Goal: Contribute content: Contribute content

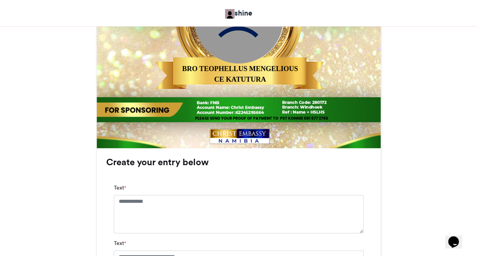
scroll to position [410, 0]
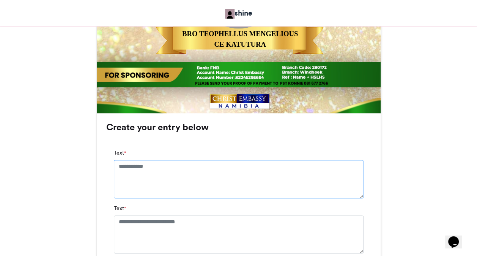
click at [151, 167] on textarea "Text *" at bounding box center [239, 179] width 250 height 38
type textarea "**********"
click at [200, 226] on textarea "Text *" at bounding box center [239, 241] width 250 height 38
click at [205, 229] on textarea "Text *" at bounding box center [239, 241] width 250 height 38
type textarea "*"
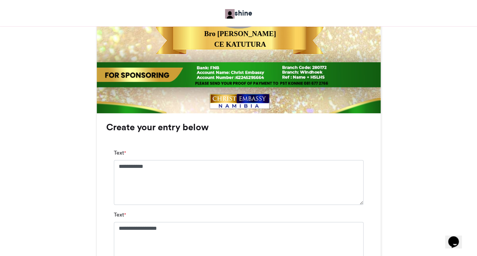
click at [394, 223] on div "MAKE A JOYFUL SOUND shine 1 week ago 14" at bounding box center [238, 77] width 433 height 731
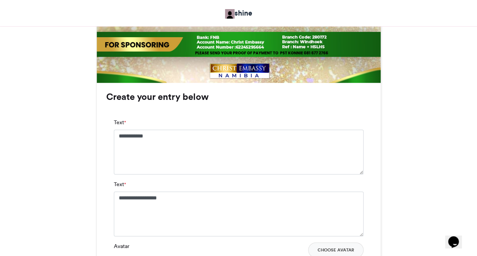
scroll to position [486, 0]
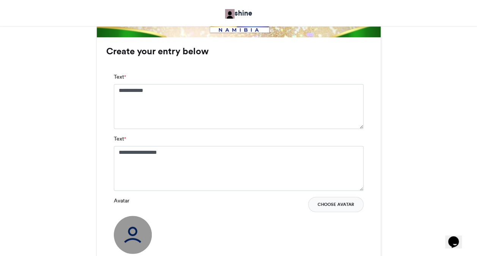
click at [348, 200] on button "Choose Avatar" at bounding box center [335, 204] width 55 height 15
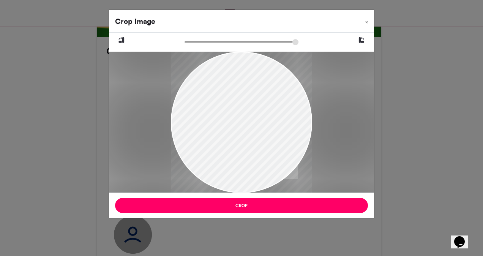
drag, startPoint x: 245, startPoint y: 122, endPoint x: 229, endPoint y: 146, distance: 28.9
click at [229, 146] on div at bounding box center [241, 133] width 141 height 164
drag, startPoint x: 274, startPoint y: 137, endPoint x: 266, endPoint y: 150, distance: 14.7
click at [266, 150] on div at bounding box center [241, 133] width 141 height 164
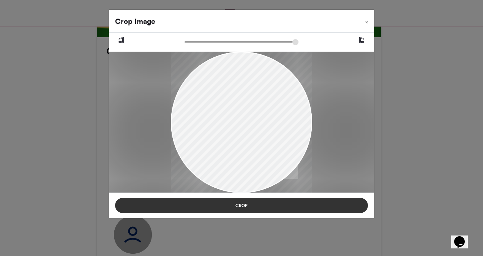
click at [245, 205] on button "Crop" at bounding box center [241, 205] width 253 height 15
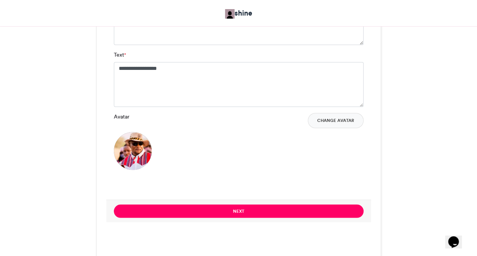
scroll to position [577, 0]
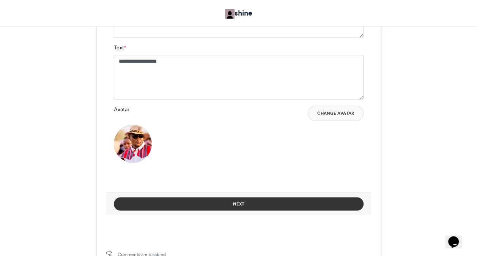
click at [272, 201] on button "Next" at bounding box center [239, 203] width 250 height 13
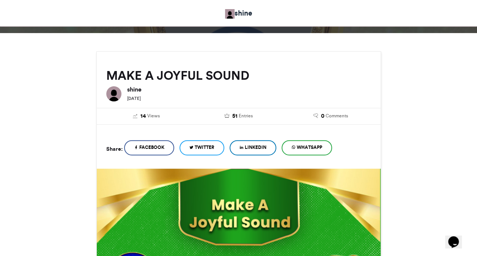
scroll to position [347, 0]
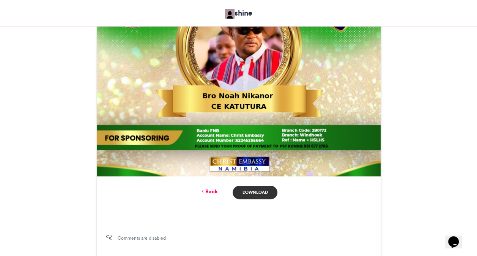
click at [248, 191] on link "Download" at bounding box center [255, 192] width 44 height 13
click at [213, 190] on link "Back" at bounding box center [209, 192] width 18 height 8
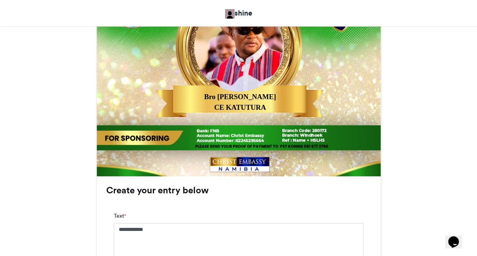
scroll to position [577, 0]
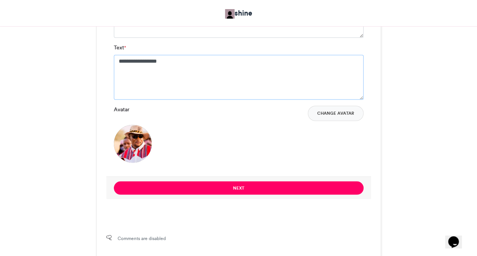
click at [191, 70] on textarea "**********" at bounding box center [239, 77] width 250 height 45
type textarea "***"
click at [324, 107] on button "Change Avatar" at bounding box center [336, 113] width 56 height 15
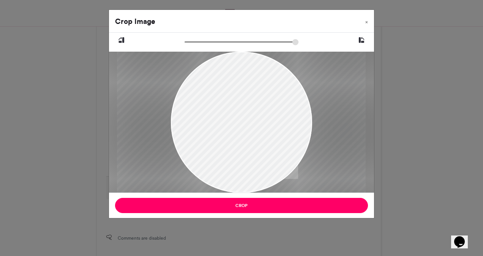
drag, startPoint x: 188, startPoint y: 40, endPoint x: 197, endPoint y: 40, distance: 9.9
type input "******"
click at [197, 40] on input "zoom" at bounding box center [241, 41] width 114 height 7
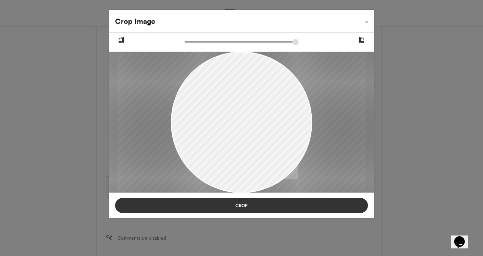
click at [225, 200] on button "Crop" at bounding box center [241, 205] width 253 height 15
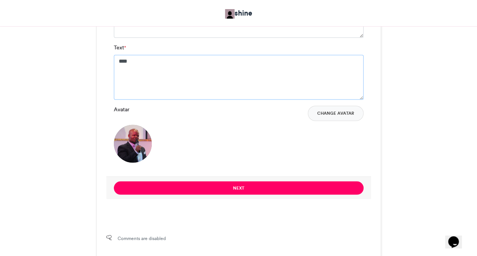
click at [165, 69] on textarea "***" at bounding box center [239, 77] width 250 height 45
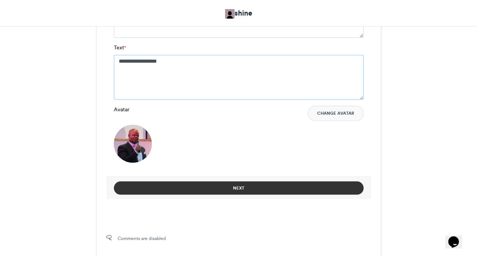
type textarea "**********"
click at [187, 184] on button "Next" at bounding box center [239, 187] width 250 height 13
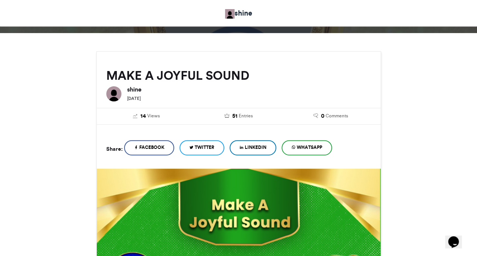
scroll to position [347, 0]
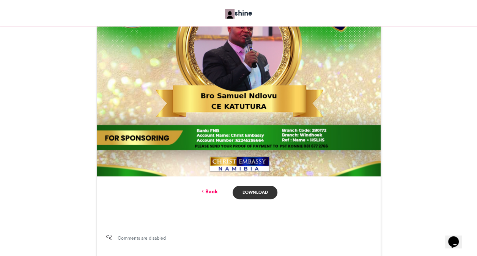
click at [259, 192] on link "Download" at bounding box center [255, 192] width 44 height 13
click at [211, 194] on link "Back" at bounding box center [209, 192] width 18 height 8
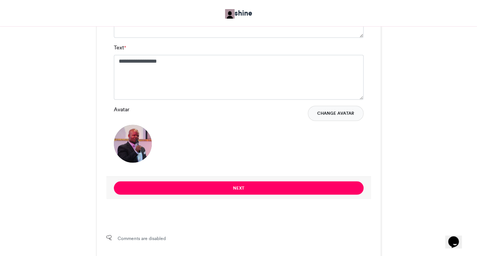
click at [330, 113] on button "Change Avatar" at bounding box center [336, 113] width 56 height 15
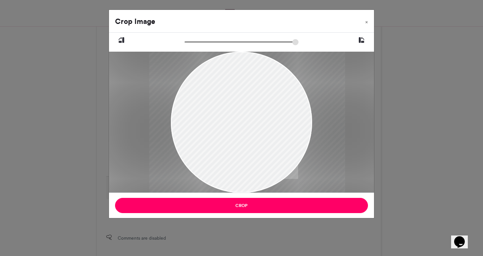
drag, startPoint x: 215, startPoint y: 108, endPoint x: 221, endPoint y: 134, distance: 26.4
click at [221, 134] on div at bounding box center [247, 122] width 196 height 141
drag, startPoint x: 216, startPoint y: 71, endPoint x: 217, endPoint y: 86, distance: 15.3
click at [217, 86] on div at bounding box center [249, 122] width 196 height 141
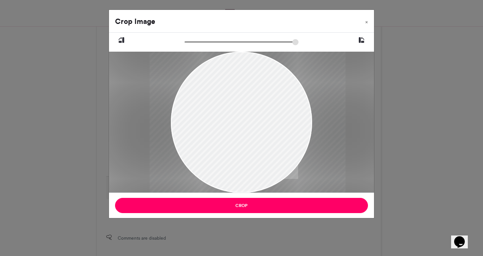
drag, startPoint x: 217, startPoint y: 86, endPoint x: 216, endPoint y: 93, distance: 6.9
click at [216, 93] on div at bounding box center [248, 122] width 196 height 141
click at [186, 41] on input "zoom" at bounding box center [241, 41] width 114 height 7
drag, startPoint x: 186, startPoint y: 41, endPoint x: 196, endPoint y: 41, distance: 9.5
type input "******"
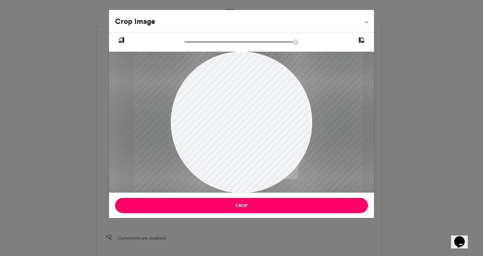
click at [196, 41] on input "zoom" at bounding box center [241, 41] width 114 height 7
drag, startPoint x: 236, startPoint y: 105, endPoint x: 234, endPoint y: 139, distance: 34.2
click at [234, 139] on div at bounding box center [246, 133] width 228 height 164
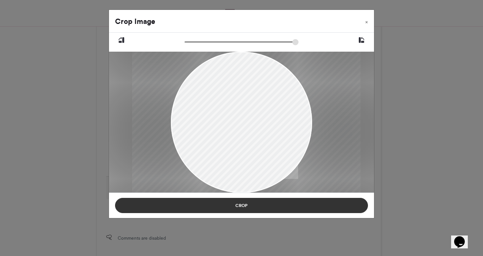
click at [246, 204] on button "Crop" at bounding box center [241, 205] width 253 height 15
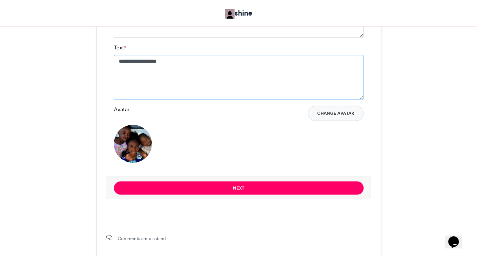
click at [197, 65] on textarea "**********" at bounding box center [239, 77] width 250 height 45
type textarea "*"
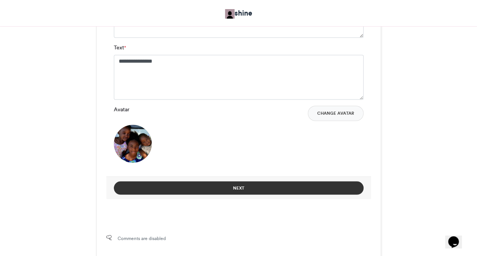
click at [200, 188] on button "Next" at bounding box center [239, 187] width 250 height 13
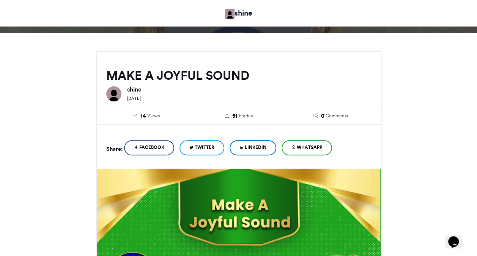
scroll to position [347, 0]
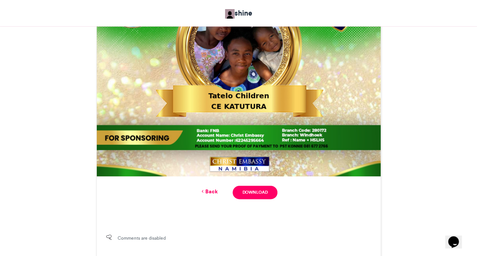
click at [208, 192] on link "Back" at bounding box center [209, 192] width 18 height 8
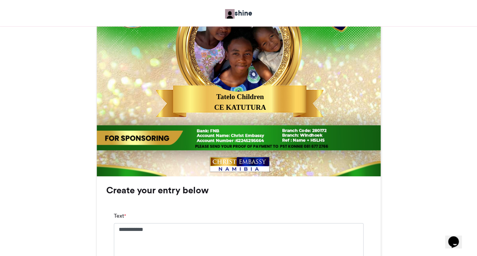
scroll to position [577, 0]
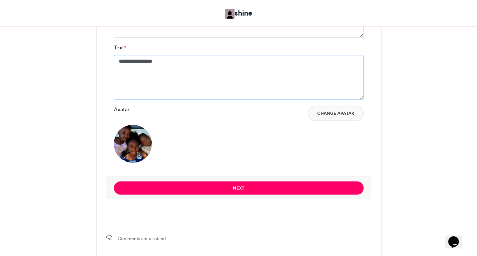
click at [174, 61] on textarea "**********" at bounding box center [239, 77] width 250 height 45
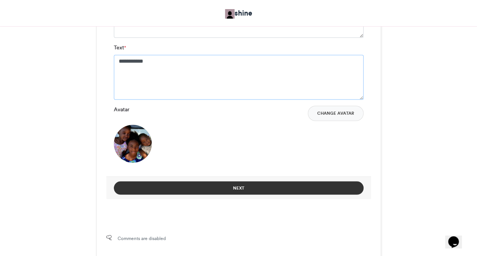
type textarea "**********"
click at [264, 189] on button "Next" at bounding box center [239, 187] width 250 height 13
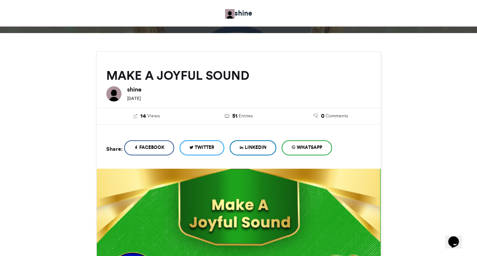
scroll to position [347, 0]
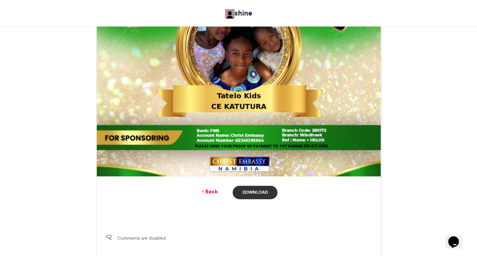
click at [259, 190] on link "Download" at bounding box center [255, 192] width 44 height 13
click at [207, 193] on link "Back" at bounding box center [209, 192] width 18 height 8
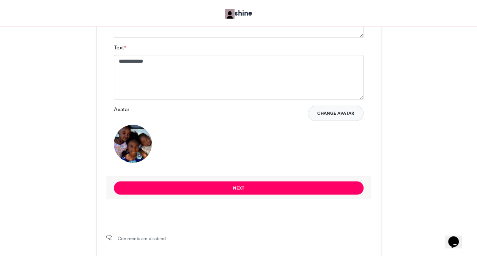
click at [339, 111] on button "Change Avatar" at bounding box center [336, 113] width 56 height 15
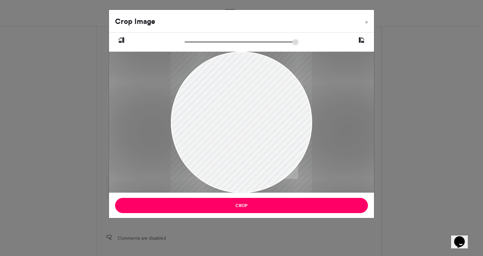
drag, startPoint x: 232, startPoint y: 81, endPoint x: 242, endPoint y: 127, distance: 47.0
click at [242, 127] on div at bounding box center [241, 156] width 141 height 211
drag, startPoint x: 187, startPoint y: 44, endPoint x: 193, endPoint y: 44, distance: 6.1
type input "*****"
click at [193, 44] on input "zoom" at bounding box center [241, 41] width 114 height 7
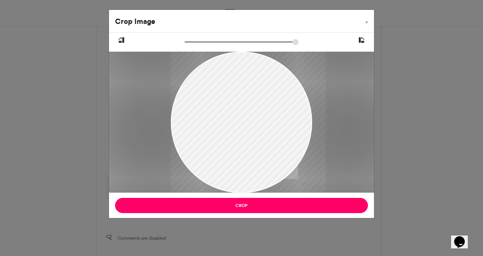
drag, startPoint x: 232, startPoint y: 83, endPoint x: 241, endPoint y: 98, distance: 18.0
click at [241, 98] on div at bounding box center [248, 168] width 155 height 232
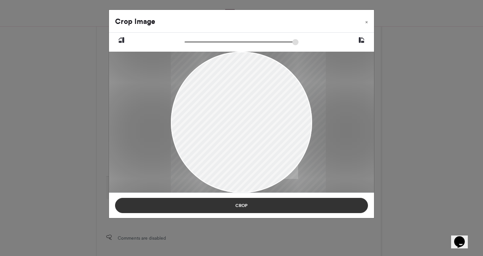
click at [252, 206] on button "Crop" at bounding box center [241, 205] width 253 height 15
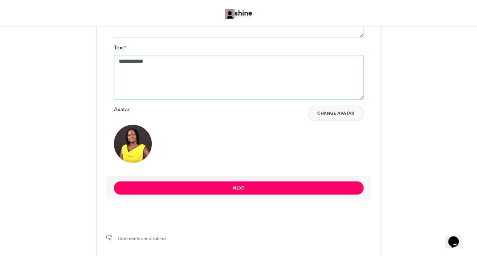
click at [195, 68] on textarea "**********" at bounding box center [239, 77] width 250 height 45
type textarea "*"
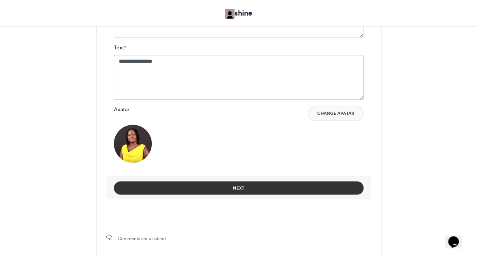
type textarea "**********"
click at [247, 188] on button "Next" at bounding box center [239, 187] width 250 height 13
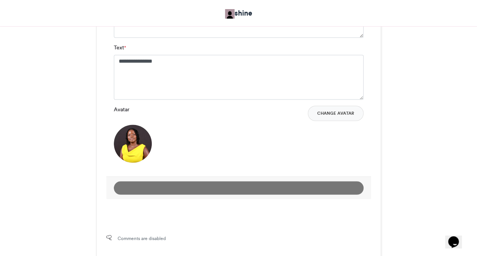
scroll to position [347, 0]
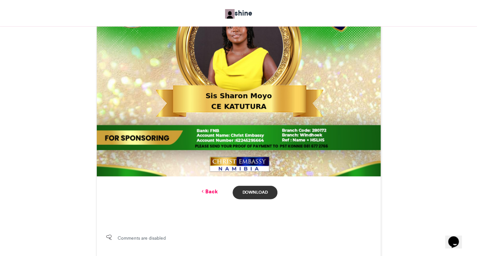
click at [247, 188] on link "Download" at bounding box center [255, 192] width 44 height 13
click at [214, 190] on link "Back" at bounding box center [209, 192] width 18 height 8
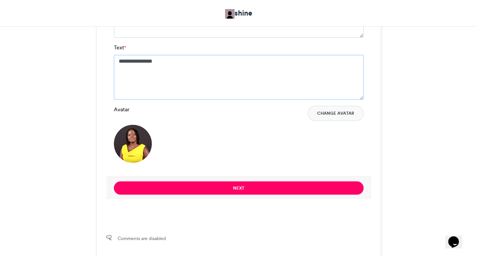
click at [179, 82] on textarea "**********" at bounding box center [239, 77] width 250 height 45
click at [336, 118] on button "Change Avatar" at bounding box center [336, 113] width 56 height 15
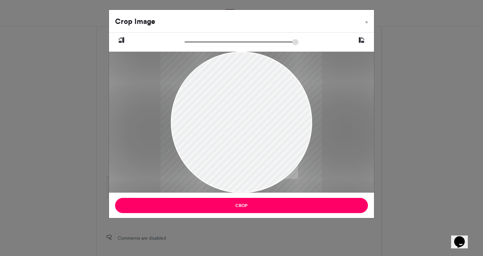
drag, startPoint x: 187, startPoint y: 43, endPoint x: 195, endPoint y: 43, distance: 7.6
type input "******"
click at [195, 43] on input "zoom" at bounding box center [241, 41] width 114 height 7
drag, startPoint x: 234, startPoint y: 84, endPoint x: 231, endPoint y: 100, distance: 16.2
click at [231, 100] on div at bounding box center [238, 138] width 161 height 215
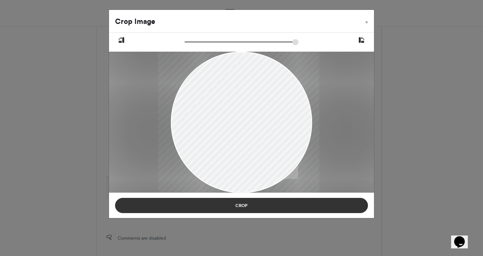
click at [242, 203] on button "Crop" at bounding box center [241, 205] width 253 height 15
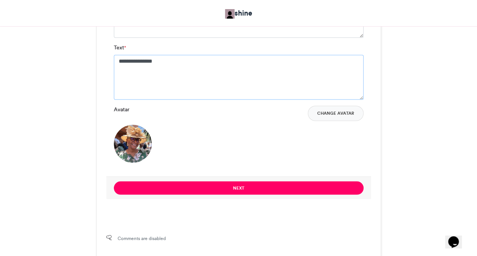
click at [190, 74] on textarea "**********" at bounding box center [239, 77] width 250 height 45
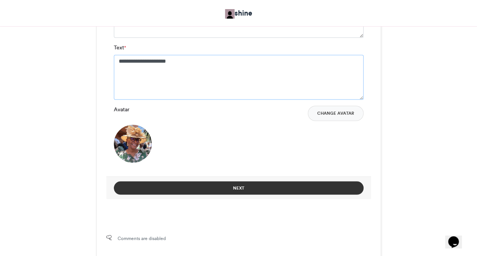
type textarea "**********"
click at [243, 189] on button "Next" at bounding box center [239, 187] width 250 height 13
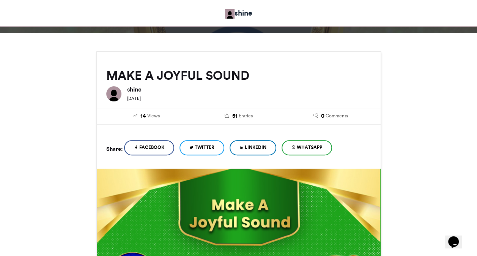
scroll to position [347, 0]
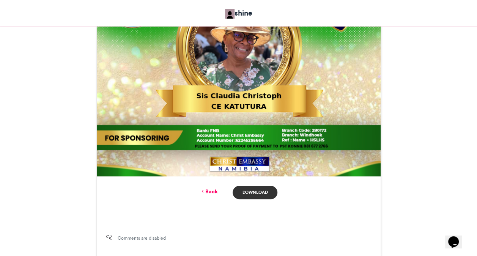
click at [248, 190] on link "Download" at bounding box center [255, 192] width 44 height 13
click at [211, 192] on link "Back" at bounding box center [209, 192] width 18 height 8
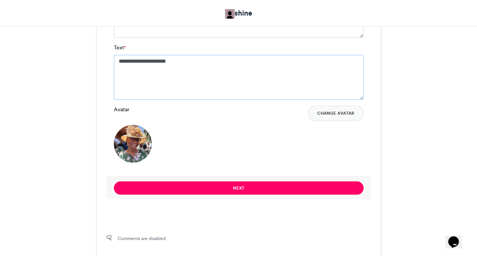
click at [213, 72] on textarea "**********" at bounding box center [239, 77] width 250 height 45
click at [374, 47] on div "**********" at bounding box center [239, 77] width 284 height 262
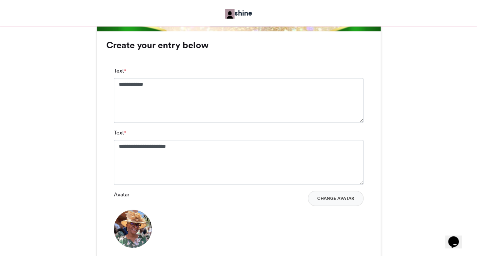
scroll to position [486, 0]
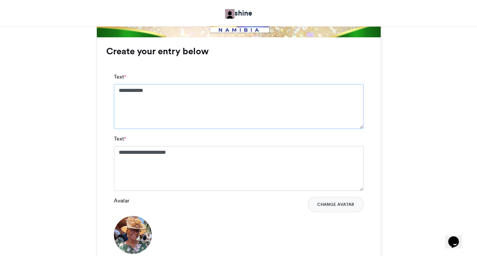
click at [227, 95] on textarea "**********" at bounding box center [239, 106] width 250 height 45
type textarea "**********"
click at [196, 160] on textarea "**********" at bounding box center [239, 168] width 250 height 45
type textarea "**********"
click at [330, 202] on button "Change Avatar" at bounding box center [336, 204] width 56 height 15
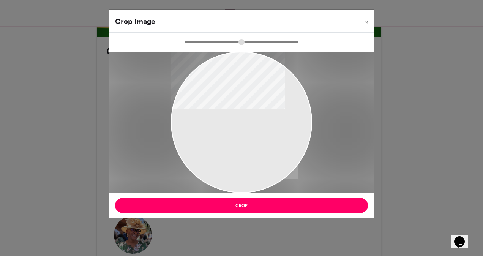
type input "******"
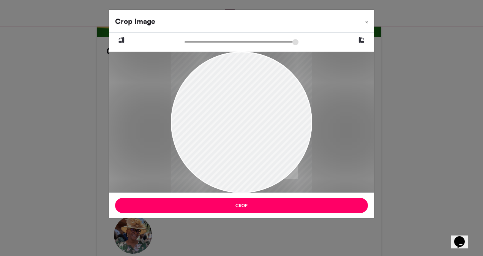
drag, startPoint x: 227, startPoint y: 101, endPoint x: 232, endPoint y: 139, distance: 38.0
click at [232, 139] on div at bounding box center [241, 156] width 141 height 211
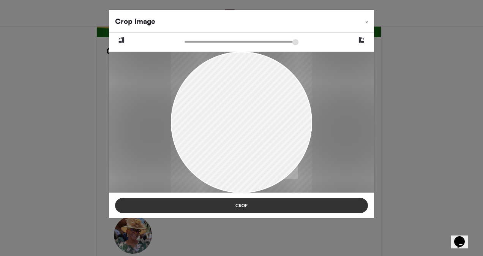
click at [242, 204] on button "Crop" at bounding box center [241, 205] width 253 height 15
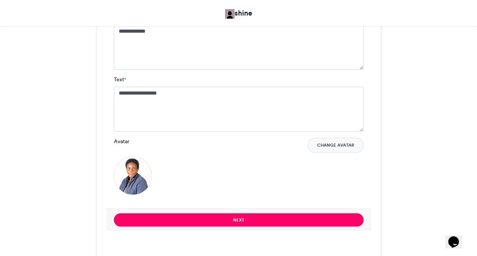
scroll to position [547, 0]
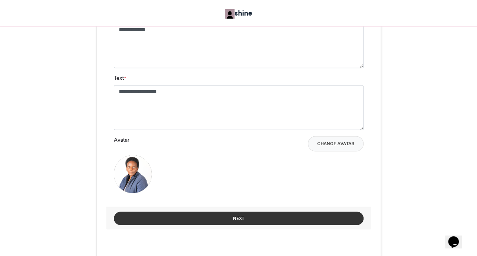
click at [318, 221] on button "Next" at bounding box center [239, 217] width 250 height 13
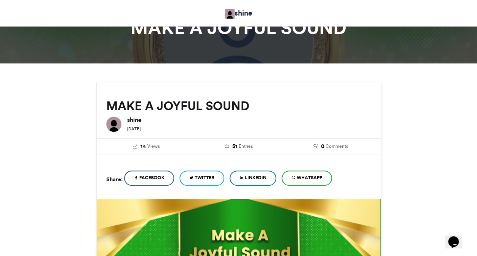
scroll to position [317, 0]
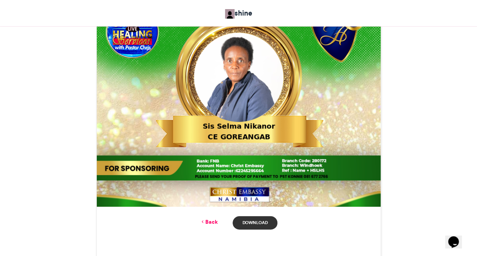
click at [253, 222] on link "Download" at bounding box center [255, 222] width 44 height 13
click at [214, 219] on link "Back" at bounding box center [209, 222] width 18 height 8
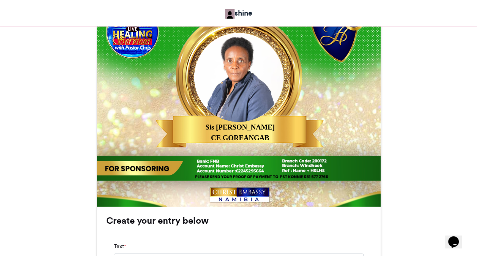
scroll to position [547, 0]
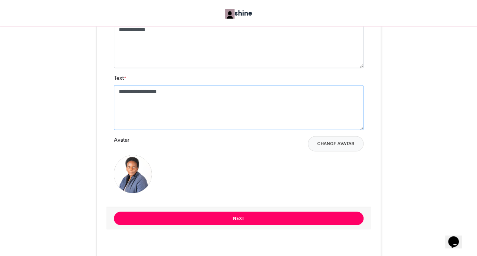
click at [166, 91] on textarea "**********" at bounding box center [239, 107] width 250 height 45
type textarea "*"
type textarea "**********"
click at [322, 145] on button "Change Avatar" at bounding box center [336, 143] width 56 height 15
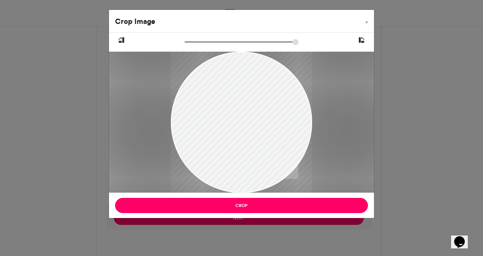
drag, startPoint x: 240, startPoint y: 98, endPoint x: 246, endPoint y: 141, distance: 43.3
click at [246, 141] on div at bounding box center [241, 156] width 141 height 211
drag, startPoint x: 190, startPoint y: 42, endPoint x: 200, endPoint y: 42, distance: 10.6
click at [200, 42] on input "zoom" at bounding box center [241, 41] width 114 height 7
drag, startPoint x: 200, startPoint y: 42, endPoint x: 207, endPoint y: 41, distance: 6.9
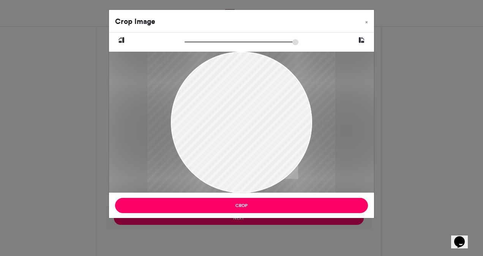
click at [207, 41] on input "zoom" at bounding box center [241, 41] width 114 height 7
drag, startPoint x: 239, startPoint y: 80, endPoint x: 245, endPoint y: 116, distance: 36.9
click at [245, 116] on div at bounding box center [247, 194] width 190 height 285
drag, startPoint x: 206, startPoint y: 41, endPoint x: 219, endPoint y: 43, distance: 13.4
type input "******"
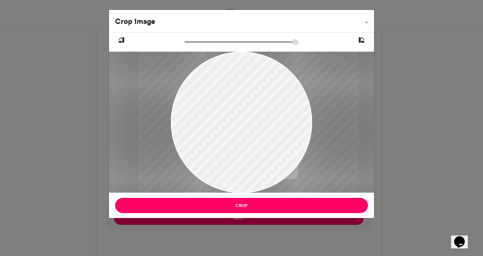
click at [219, 43] on input "zoom" at bounding box center [241, 41] width 114 height 7
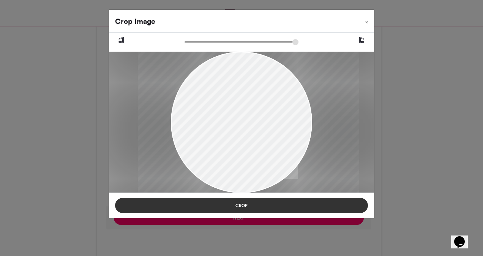
click at [253, 204] on button "Crop" at bounding box center [241, 205] width 253 height 15
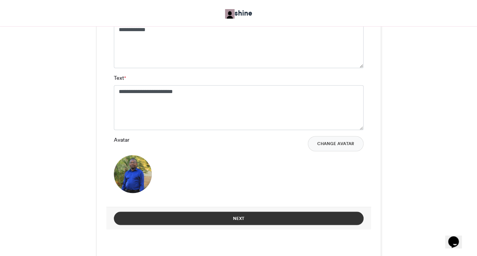
click at [249, 218] on button "Next" at bounding box center [239, 217] width 250 height 13
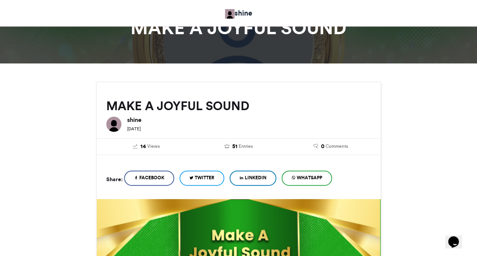
scroll to position [317, 0]
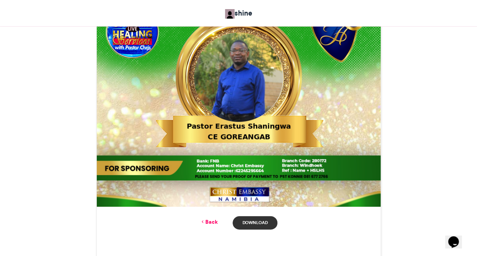
click at [252, 221] on link "Download" at bounding box center [255, 222] width 44 height 13
click at [56, 57] on div "MAKE A JOYFUL SOUND shine 1 week ago 14" at bounding box center [238, 47] width 433 height 485
click at [214, 225] on link "Back" at bounding box center [209, 222] width 18 height 8
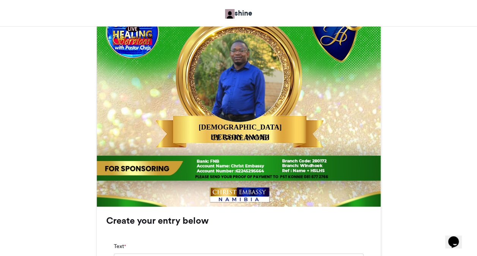
scroll to position [547, 0]
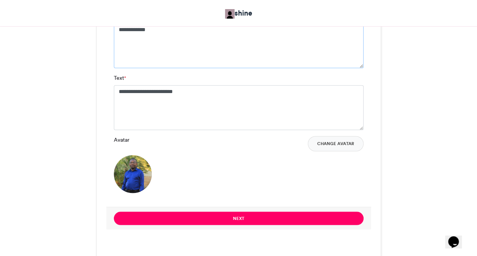
click at [183, 36] on textarea "**********" at bounding box center [239, 45] width 250 height 45
type textarea "**********"
type textarea "*"
type textarea "**********"
click at [325, 150] on button "Change Avatar" at bounding box center [336, 143] width 56 height 15
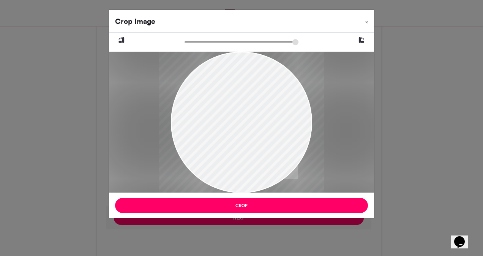
drag, startPoint x: 186, startPoint y: 39, endPoint x: 201, endPoint y: 42, distance: 15.4
click at [201, 42] on input "zoom" at bounding box center [241, 41] width 114 height 7
drag, startPoint x: 201, startPoint y: 42, endPoint x: 191, endPoint y: 41, distance: 10.7
type input "******"
click at [191, 41] on input "zoom" at bounding box center [241, 41] width 114 height 7
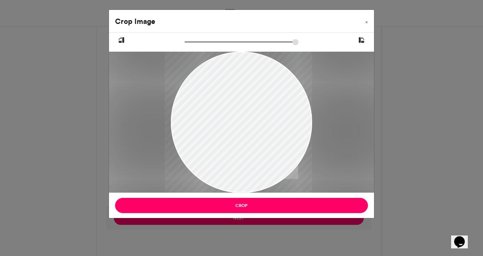
drag, startPoint x: 235, startPoint y: 86, endPoint x: 220, endPoint y: 85, distance: 14.8
click at [220, 85] on div at bounding box center [238, 121] width 147 height 219
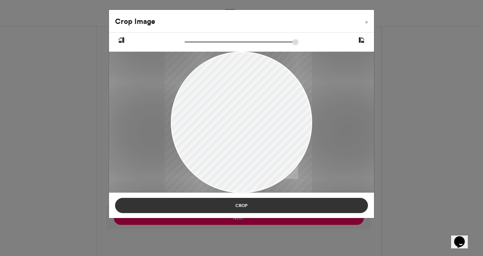
click at [244, 203] on button "Crop" at bounding box center [241, 205] width 253 height 15
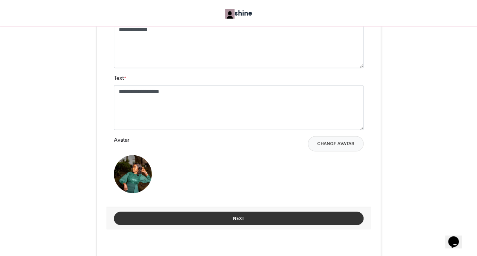
click at [221, 220] on button "Next" at bounding box center [239, 217] width 250 height 13
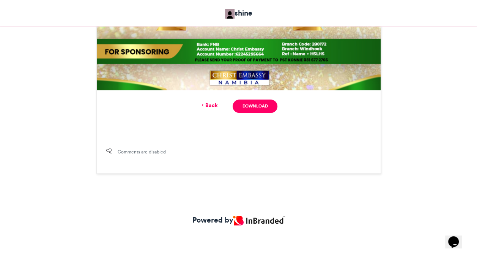
scroll to position [317, 0]
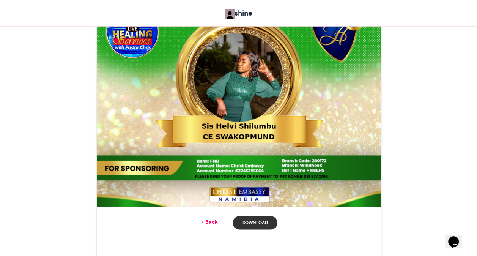
click at [258, 226] on link "Download" at bounding box center [255, 222] width 44 height 13
click at [214, 225] on link "Back" at bounding box center [209, 222] width 18 height 8
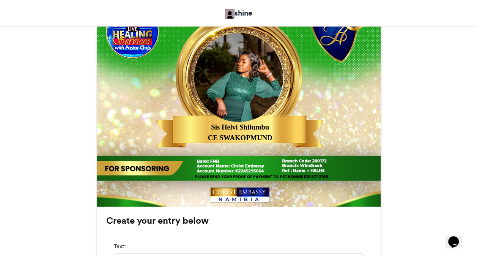
scroll to position [547, 0]
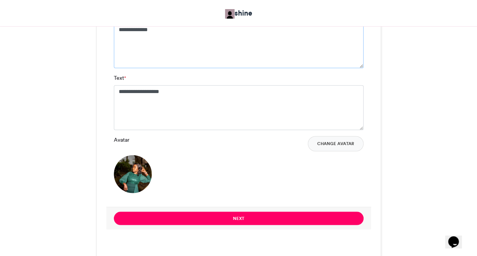
click at [174, 30] on textarea "**********" at bounding box center [239, 45] width 250 height 45
type textarea "**********"
type textarea "*"
type textarea "**********"
click at [339, 143] on button "Change Avatar" at bounding box center [336, 143] width 56 height 15
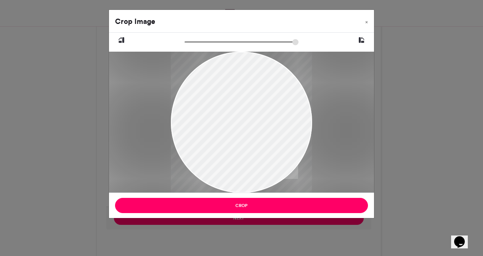
drag, startPoint x: 245, startPoint y: 109, endPoint x: 223, endPoint y: 119, distance: 24.1
click at [223, 119] on div at bounding box center [241, 132] width 141 height 164
drag, startPoint x: 187, startPoint y: 41, endPoint x: 192, endPoint y: 42, distance: 4.6
type input "******"
click at [192, 42] on input "zoom" at bounding box center [241, 41] width 114 height 7
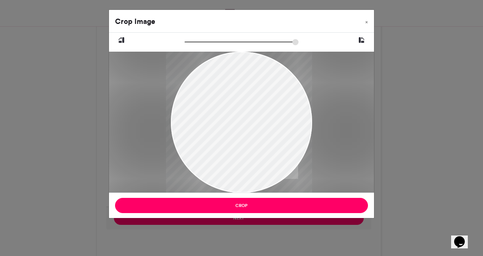
drag, startPoint x: 243, startPoint y: 101, endPoint x: 225, endPoint y: 102, distance: 17.1
click at [225, 102] on div at bounding box center [239, 133] width 146 height 169
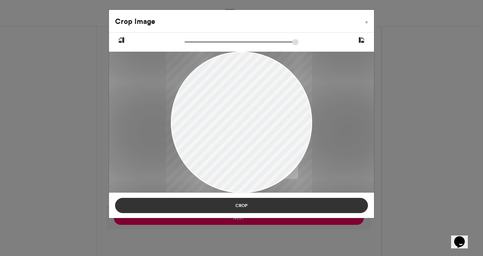
click at [247, 203] on button "Crop" at bounding box center [241, 205] width 253 height 15
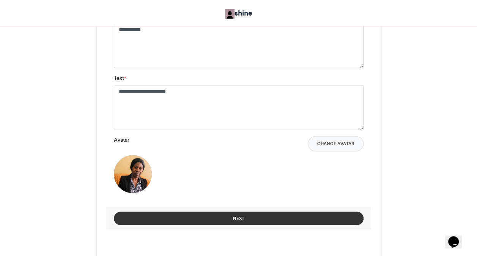
click at [257, 216] on button "Next" at bounding box center [239, 217] width 250 height 13
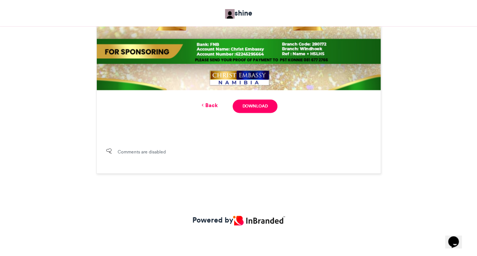
scroll to position [317, 0]
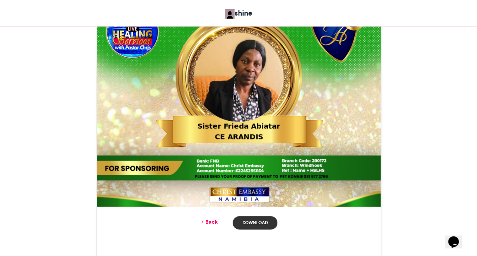
click at [258, 222] on link "Download" at bounding box center [255, 222] width 44 height 13
click at [209, 226] on div "Back Download" at bounding box center [238, 222] width 265 height 13
click at [209, 223] on link "Back" at bounding box center [209, 222] width 18 height 8
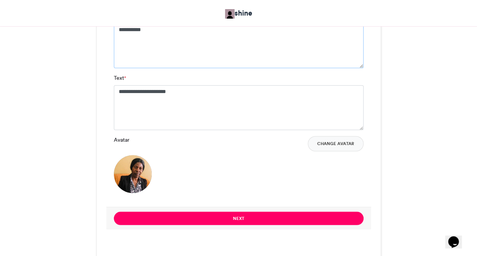
click at [173, 42] on textarea "**********" at bounding box center [239, 45] width 250 height 45
type textarea "**********"
click at [196, 99] on textarea "**********" at bounding box center [239, 107] width 250 height 45
type textarea "*"
click at [332, 150] on button "Change Avatar" at bounding box center [336, 143] width 56 height 15
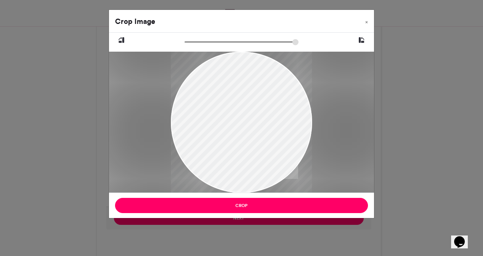
drag, startPoint x: 213, startPoint y: 117, endPoint x: 215, endPoint y: 145, distance: 27.4
click at [215, 145] on div at bounding box center [241, 149] width 141 height 314
drag, startPoint x: 186, startPoint y: 42, endPoint x: 180, endPoint y: 42, distance: 6.5
click at [184, 42] on input "zoom" at bounding box center [241, 41] width 114 height 7
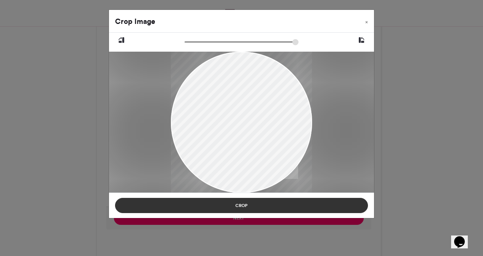
click at [214, 201] on button "Crop" at bounding box center [241, 205] width 253 height 15
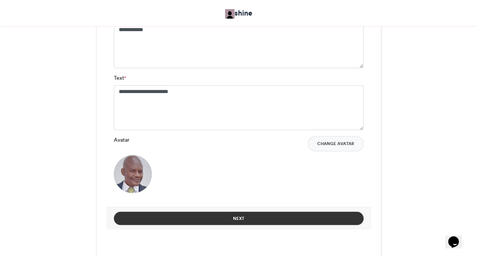
click at [214, 214] on button "Next" at bounding box center [239, 217] width 250 height 13
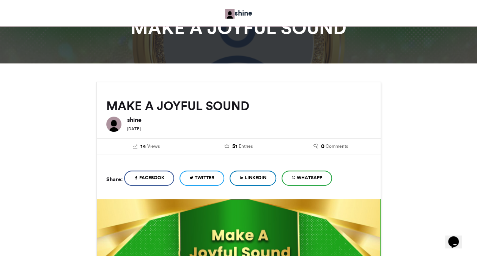
scroll to position [317, 0]
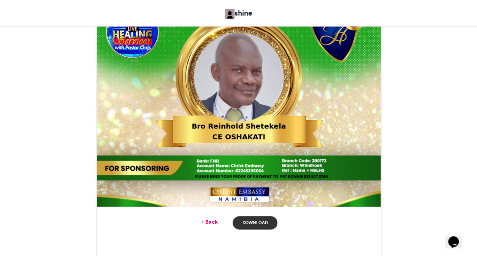
click at [246, 222] on link "Download" at bounding box center [255, 222] width 44 height 13
click at [210, 222] on link "Back" at bounding box center [209, 222] width 18 height 8
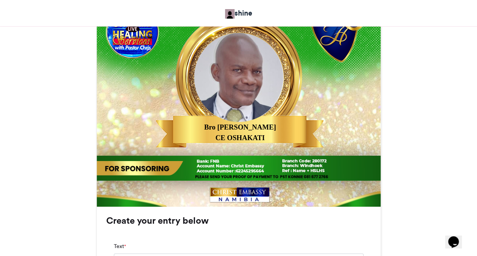
scroll to position [547, 0]
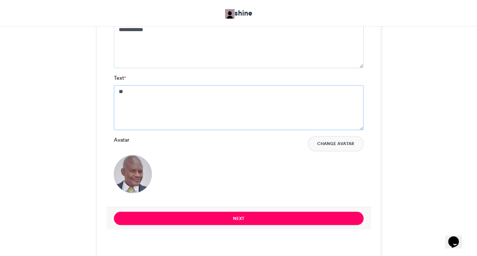
type textarea "*"
type textarea "**********"
click at [170, 38] on textarea "**********" at bounding box center [239, 45] width 250 height 45
type textarea "*******"
click at [339, 142] on button "Change Avatar" at bounding box center [336, 143] width 56 height 15
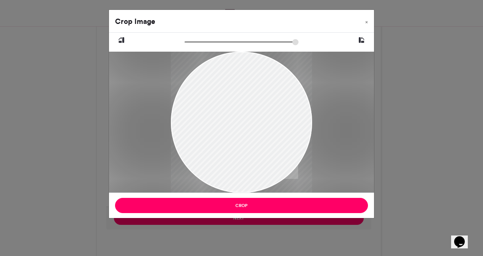
drag, startPoint x: 237, startPoint y: 109, endPoint x: 232, endPoint y: 143, distance: 33.9
click at [232, 143] on div at bounding box center [241, 145] width 141 height 188
drag, startPoint x: 230, startPoint y: 142, endPoint x: 225, endPoint y: 158, distance: 17.2
click at [225, 158] on div at bounding box center [241, 145] width 141 height 188
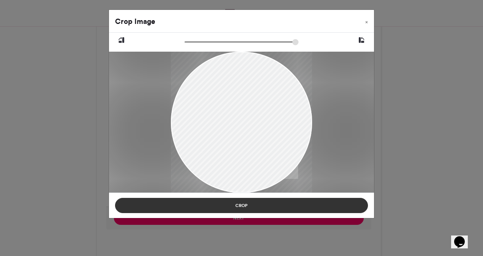
click at [236, 205] on button "Crop" at bounding box center [241, 205] width 253 height 15
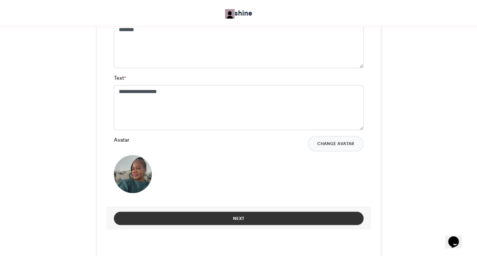
click at [246, 219] on button "Next" at bounding box center [239, 217] width 250 height 13
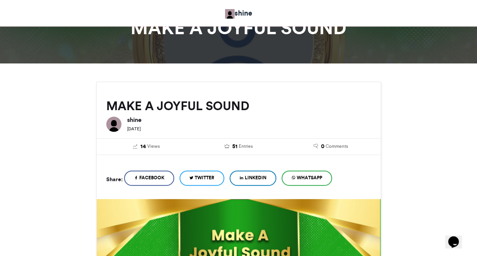
scroll to position [317, 0]
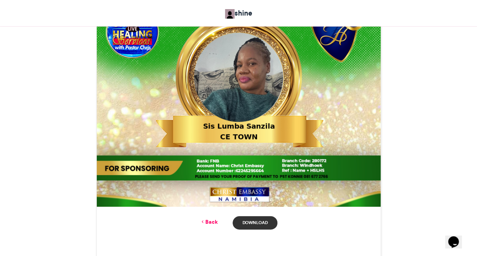
click at [263, 220] on link "Download" at bounding box center [255, 222] width 44 height 13
click at [90, 125] on div "MAKE A JOYFUL SOUND shine 1 week ago 14" at bounding box center [238, 47] width 433 height 485
click at [209, 225] on link "Back" at bounding box center [209, 222] width 18 height 8
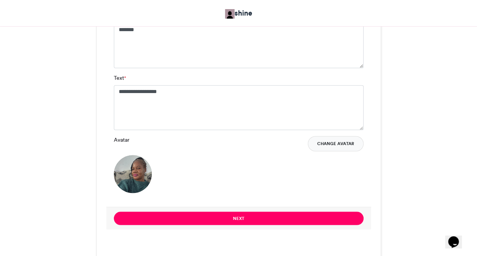
click at [322, 143] on button "Change Avatar" at bounding box center [336, 143] width 56 height 15
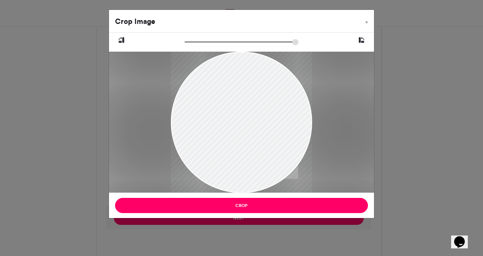
drag, startPoint x: 255, startPoint y: 112, endPoint x: 252, endPoint y: 138, distance: 26.7
click at [252, 138] on div at bounding box center [241, 145] width 141 height 188
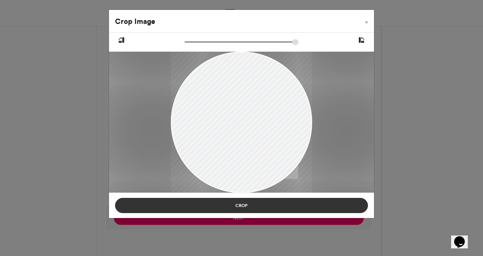
click at [243, 207] on button "Crop" at bounding box center [241, 205] width 253 height 15
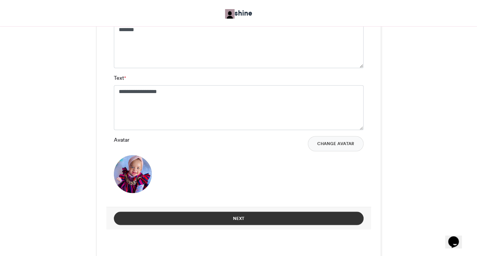
click at [240, 215] on button "Next" at bounding box center [239, 217] width 250 height 13
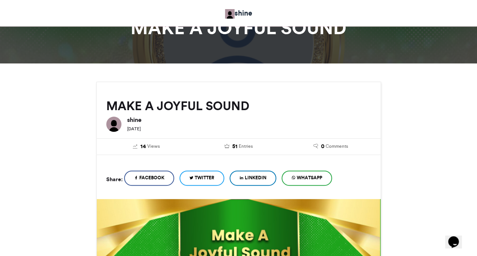
scroll to position [317, 0]
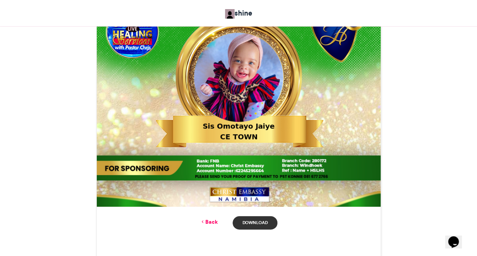
click at [254, 222] on link "Download" at bounding box center [255, 222] width 44 height 13
click at [156, 219] on div "Back Download" at bounding box center [238, 222] width 265 height 13
click at [210, 224] on link "Back" at bounding box center [209, 222] width 18 height 8
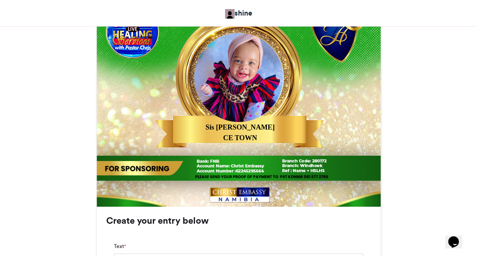
scroll to position [547, 0]
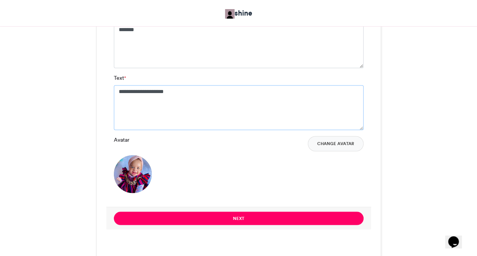
type textarea "**********"
click at [170, 50] on textarea "*******" at bounding box center [239, 45] width 250 height 45
type textarea "**********"
click at [326, 148] on button "Change Avatar" at bounding box center [336, 143] width 56 height 15
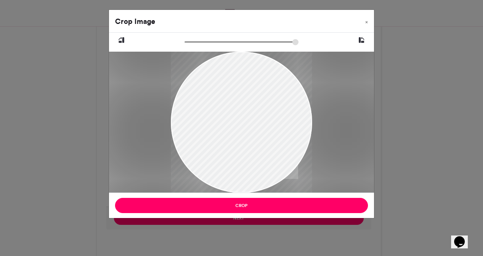
drag, startPoint x: 235, startPoint y: 116, endPoint x: 236, endPoint y: 123, distance: 7.7
click at [236, 123] on div at bounding box center [241, 130] width 141 height 226
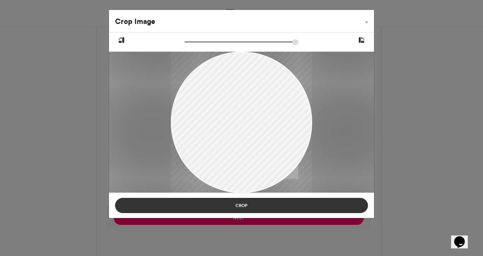
click at [245, 209] on button "Crop" at bounding box center [241, 205] width 253 height 15
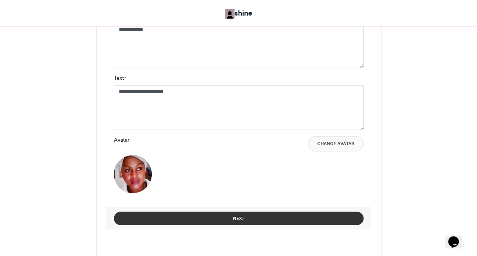
click at [246, 216] on button "Next" at bounding box center [239, 217] width 250 height 13
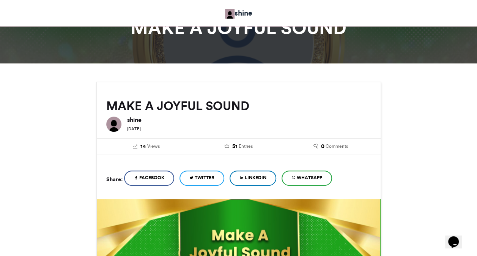
scroll to position [317, 0]
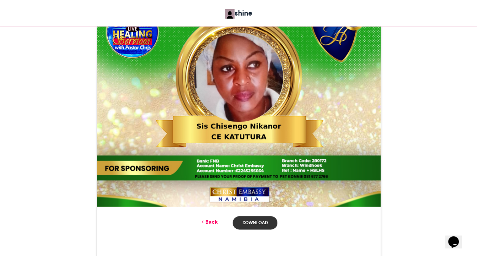
click at [258, 223] on link "Download" at bounding box center [255, 222] width 44 height 13
click at [74, 177] on div "MAKE A JOYFUL SOUND shine 1 week ago 14" at bounding box center [238, 47] width 433 height 485
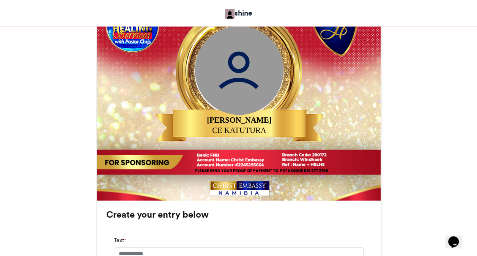
scroll to position [334, 0]
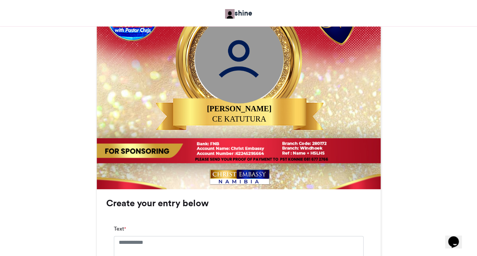
click at [397, 142] on div "LIFT UP YOUR HANDS shine 1 week ago 6" at bounding box center [238, 146] width 433 height 717
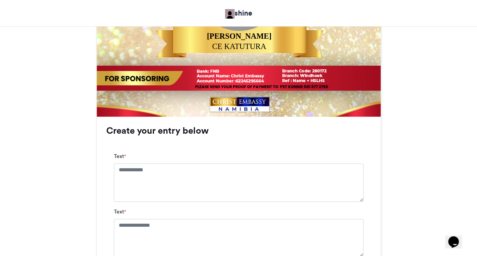
scroll to position [486, 0]
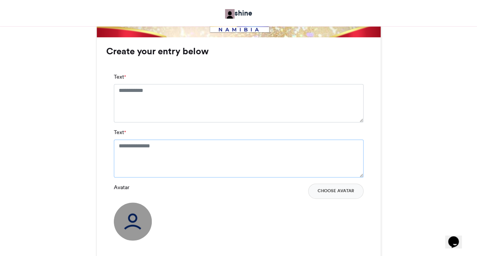
click at [264, 143] on textarea "Text *" at bounding box center [239, 158] width 250 height 38
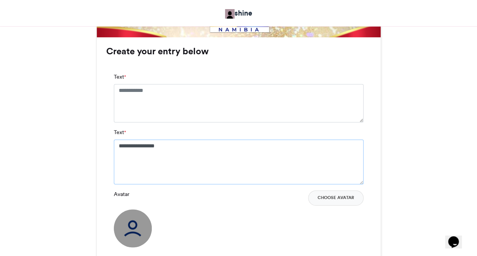
type textarea "**********"
click at [240, 116] on textarea "Text *" at bounding box center [239, 103] width 250 height 38
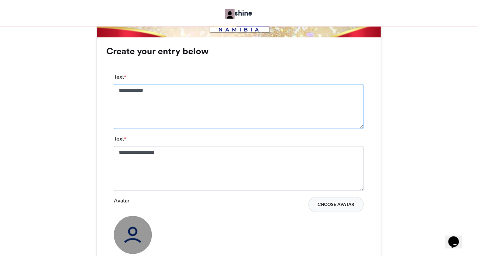
type textarea "**********"
click at [325, 203] on button "Choose Avatar" at bounding box center [335, 204] width 55 height 15
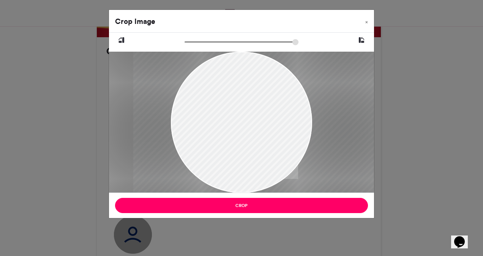
drag, startPoint x: 203, startPoint y: 109, endPoint x: 218, endPoint y: 115, distance: 16.3
click at [218, 115] on div at bounding box center [257, 122] width 247 height 141
drag, startPoint x: 188, startPoint y: 42, endPoint x: 193, endPoint y: 43, distance: 5.5
click at [193, 43] on input "zoom" at bounding box center [241, 41] width 114 height 7
drag, startPoint x: 193, startPoint y: 43, endPoint x: 189, endPoint y: 44, distance: 4.2
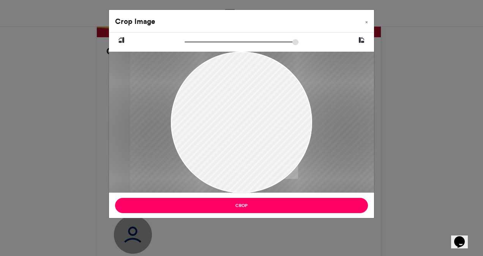
type input "****"
click at [189, 44] on input "zoom" at bounding box center [241, 41] width 114 height 7
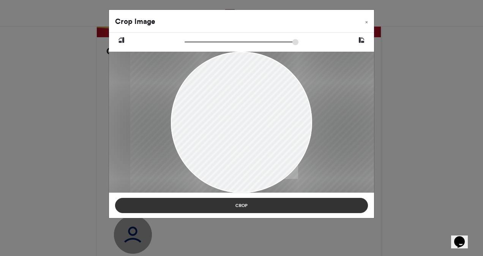
click at [244, 206] on button "Crop" at bounding box center [241, 205] width 253 height 15
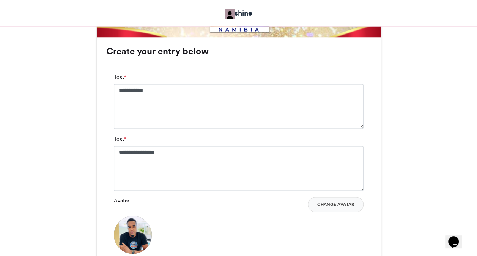
click at [408, 225] on div "LIFT UP YOUR HANDS shine 1 week ago 6" at bounding box center [238, 1] width 433 height 731
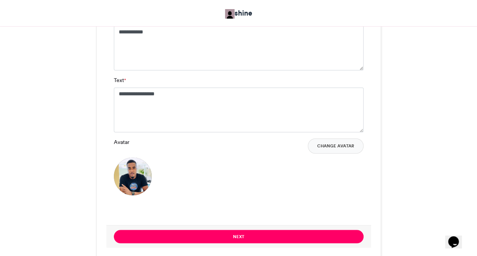
scroll to position [562, 0]
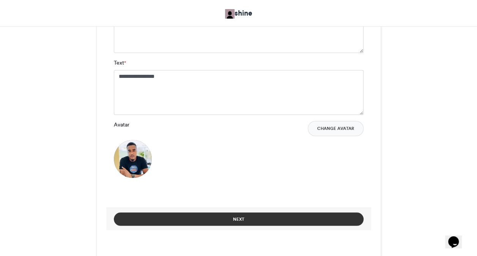
click at [294, 220] on button "Next" at bounding box center [239, 218] width 250 height 13
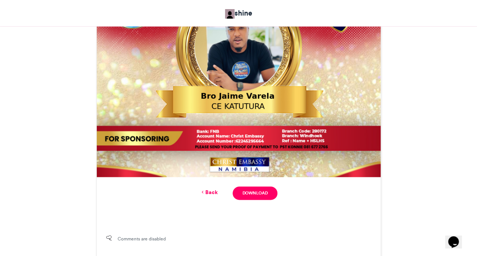
scroll to position [347, 0]
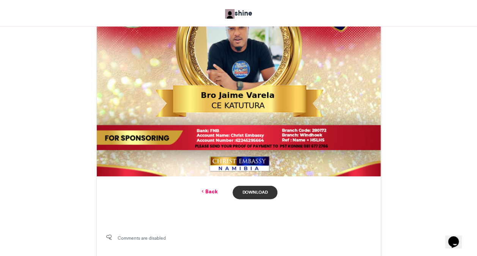
click at [249, 190] on link "Download" at bounding box center [255, 192] width 44 height 13
click at [210, 191] on link "Back" at bounding box center [209, 192] width 18 height 8
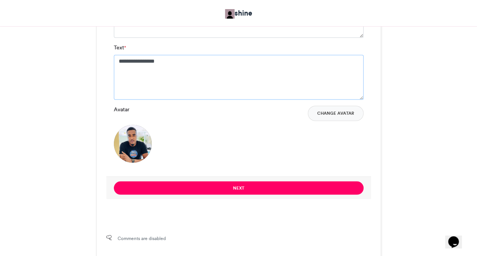
click at [165, 64] on textarea "**********" at bounding box center [239, 77] width 250 height 45
type textarea "*"
type textarea "**********"
click at [336, 117] on button "Change Avatar" at bounding box center [336, 113] width 56 height 15
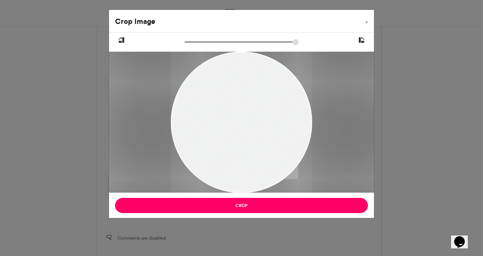
drag, startPoint x: 218, startPoint y: 102, endPoint x: 223, endPoint y: 165, distance: 63.2
click at [223, 165] on div at bounding box center [241, 158] width 141 height 212
drag, startPoint x: 188, startPoint y: 41, endPoint x: 202, endPoint y: 43, distance: 13.7
type input "******"
click at [202, 43] on input "zoom" at bounding box center [241, 41] width 114 height 7
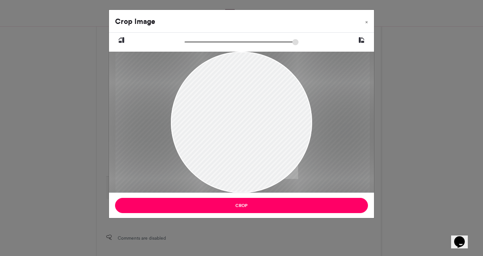
drag, startPoint x: 228, startPoint y: 90, endPoint x: 229, endPoint y: 137, distance: 47.1
click at [229, 137] on div at bounding box center [242, 232] width 254 height 381
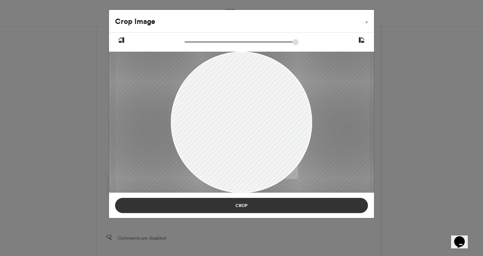
click at [257, 201] on button "Crop" at bounding box center [241, 205] width 253 height 15
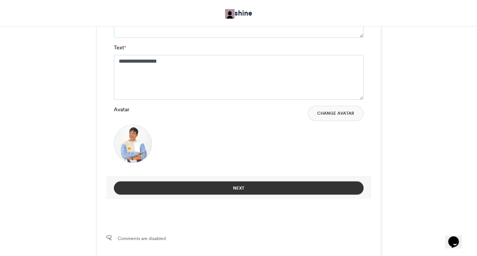
click at [247, 188] on button "Next" at bounding box center [239, 187] width 250 height 13
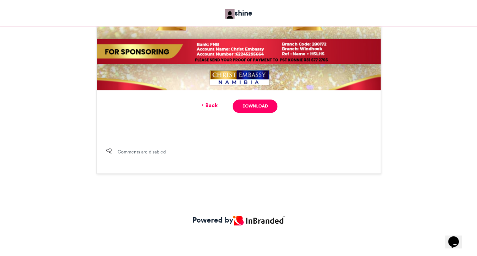
scroll to position [347, 0]
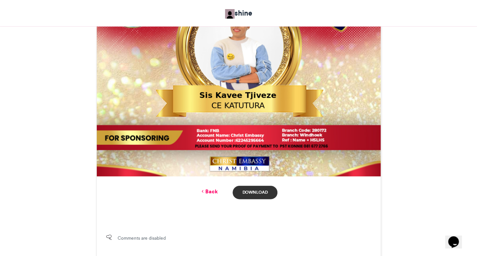
click at [258, 191] on link "Download" at bounding box center [255, 192] width 44 height 13
click at [217, 189] on link "Back" at bounding box center [209, 192] width 18 height 8
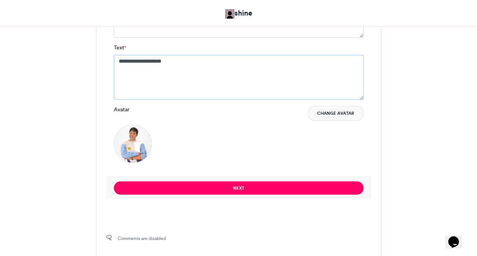
type textarea "**********"
click at [328, 110] on button "Change Avatar" at bounding box center [336, 113] width 56 height 15
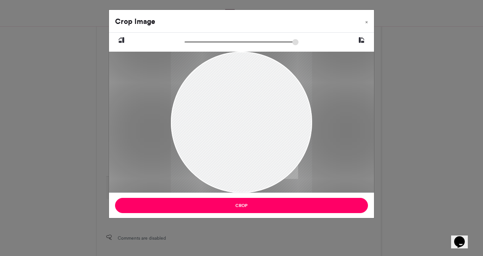
drag, startPoint x: 225, startPoint y: 98, endPoint x: 231, endPoint y: 125, distance: 27.8
click at [231, 125] on div at bounding box center [241, 150] width 141 height 212
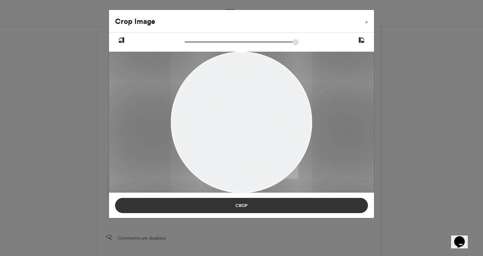
click at [241, 205] on button "Crop" at bounding box center [241, 205] width 253 height 15
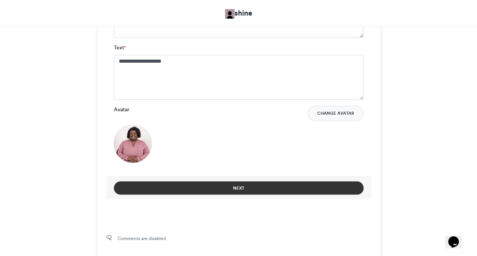
click at [236, 183] on button "Next" at bounding box center [239, 187] width 250 height 13
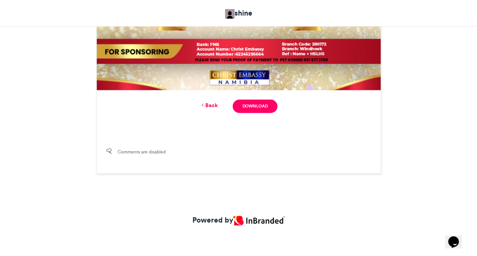
scroll to position [347, 0]
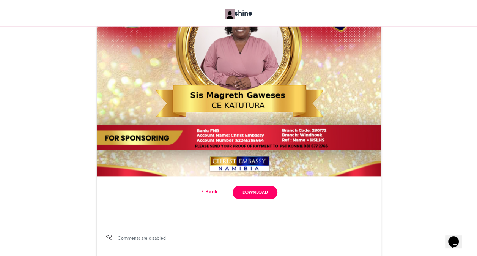
click at [442, 109] on div "LIFT UP YOUR HANDS shine 1 week ago 6" at bounding box center [238, 17] width 433 height 485
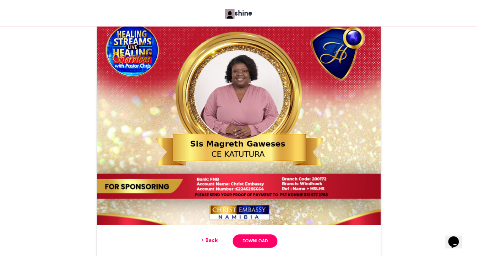
scroll to position [286, 0]
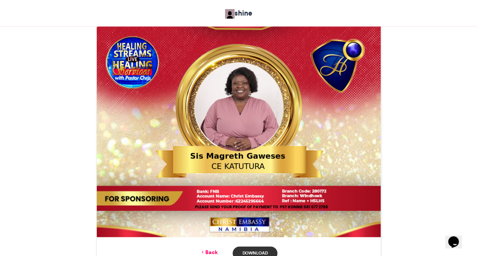
click at [256, 252] on link "Download" at bounding box center [255, 252] width 44 height 13
click at [212, 251] on link "Back" at bounding box center [209, 252] width 18 height 8
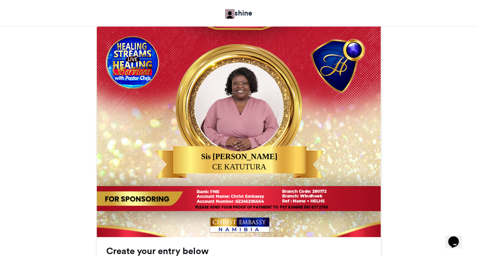
click at [459, 197] on div "LIFT UP YOUR HANDS shine 1 week ago 6 Views 8 Entries 0 Comments" at bounding box center [238, 192] width 477 height 751
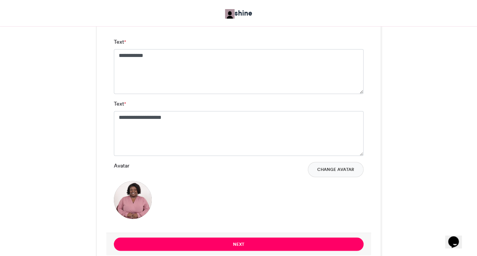
scroll to position [544, 0]
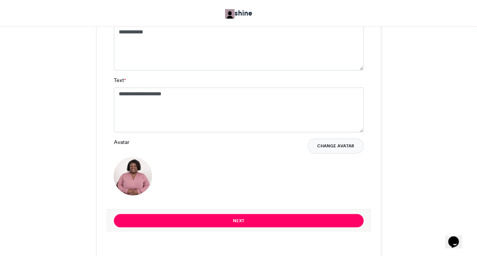
click at [333, 150] on button "Change Avatar" at bounding box center [336, 145] width 56 height 15
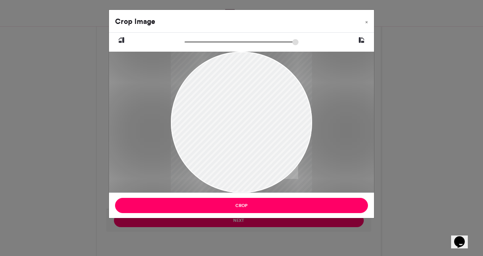
drag, startPoint x: 225, startPoint y: 104, endPoint x: 235, endPoint y: 144, distance: 41.2
click at [235, 144] on div at bounding box center [241, 145] width 141 height 188
drag, startPoint x: 187, startPoint y: 42, endPoint x: 202, endPoint y: 42, distance: 14.8
click at [202, 42] on input "zoom" at bounding box center [241, 41] width 114 height 7
drag, startPoint x: 224, startPoint y: 100, endPoint x: 236, endPoint y: 122, distance: 25.0
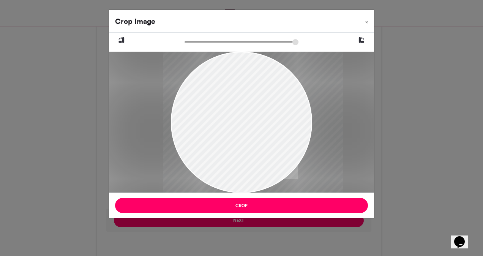
click at [236, 122] on div at bounding box center [253, 170] width 180 height 240
drag, startPoint x: 203, startPoint y: 41, endPoint x: 211, endPoint y: 44, distance: 9.0
type input "*****"
click at [211, 44] on input "zoom" at bounding box center [241, 41] width 114 height 7
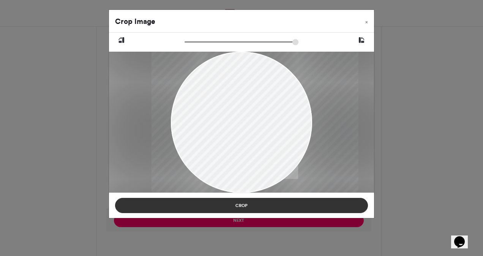
click at [244, 205] on button "Crop" at bounding box center [241, 205] width 253 height 15
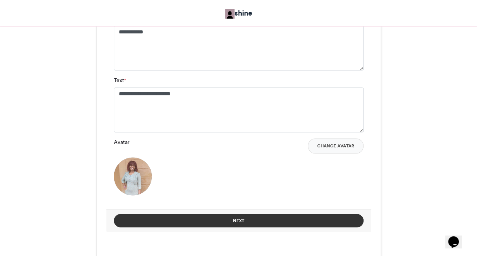
click at [247, 218] on button "Next" at bounding box center [239, 220] width 250 height 13
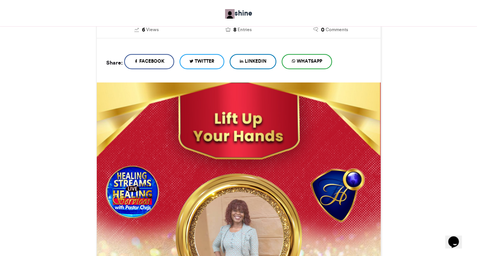
scroll to position [433, 0]
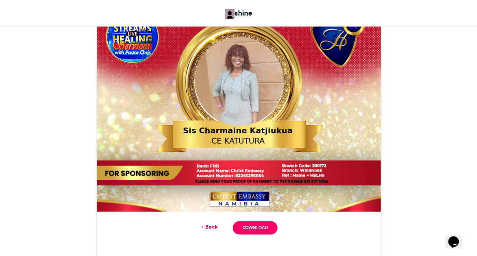
scroll to position [327, 0]
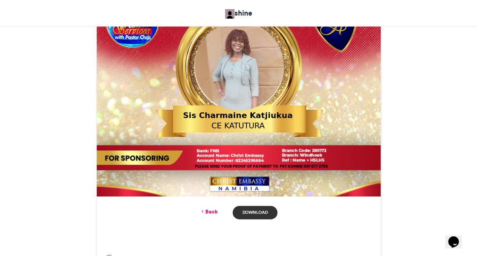
click at [249, 211] on link "Download" at bounding box center [255, 212] width 44 height 13
click at [210, 213] on link "Back" at bounding box center [209, 212] width 18 height 8
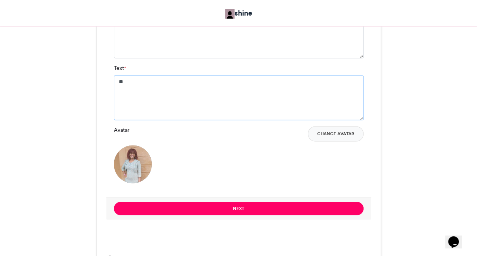
type textarea "*"
type textarea "**********"
click at [335, 139] on button "Change Avatar" at bounding box center [336, 133] width 56 height 15
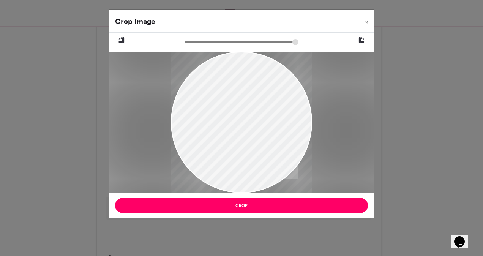
drag, startPoint x: 230, startPoint y: 132, endPoint x: 237, endPoint y: 153, distance: 22.0
click at [237, 153] on div at bounding box center [241, 141] width 141 height 181
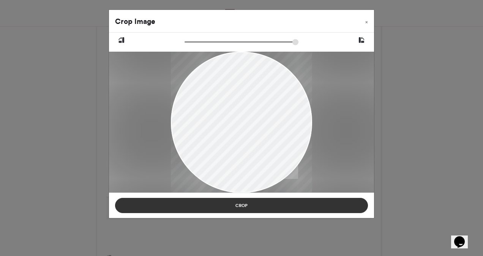
click at [247, 202] on button "Crop" at bounding box center [241, 205] width 253 height 15
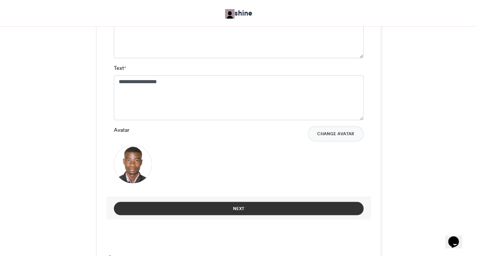
click at [243, 210] on button "Next" at bounding box center [239, 208] width 250 height 13
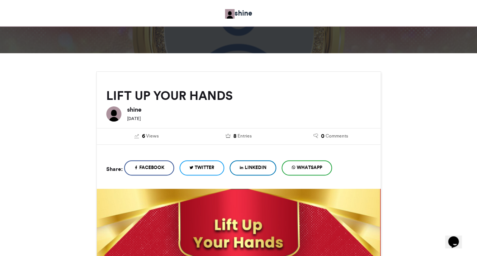
scroll to position [327, 0]
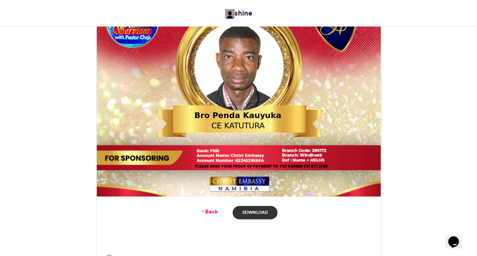
click at [264, 211] on link "Download" at bounding box center [255, 212] width 44 height 13
click at [214, 221] on div "Back Download" at bounding box center [239, 212] width 284 height 32
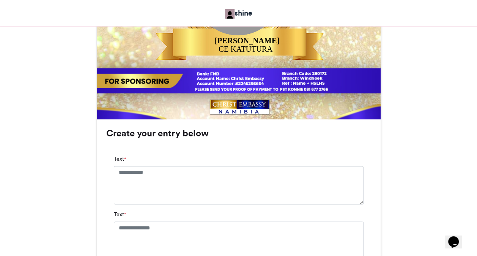
scroll to position [410, 0]
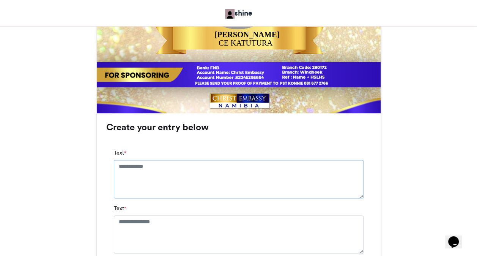
click at [286, 175] on textarea "Text *" at bounding box center [239, 179] width 250 height 38
type textarea "**********"
click at [222, 241] on textarea "Text *" at bounding box center [239, 241] width 250 height 38
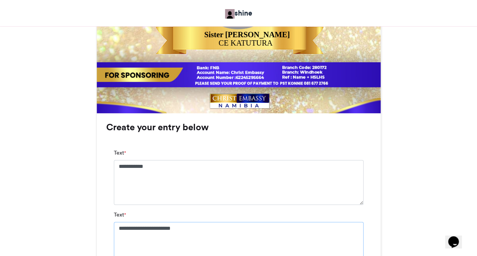
type textarea "**********"
click at [399, 234] on div "RAISE A BANNER shine 1 week ago 5 Views" at bounding box center [238, 77] width 433 height 731
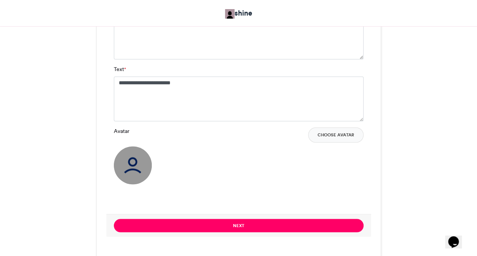
scroll to position [562, 0]
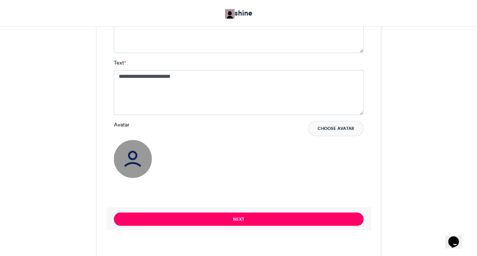
click at [330, 131] on button "Choose Avatar" at bounding box center [335, 128] width 55 height 15
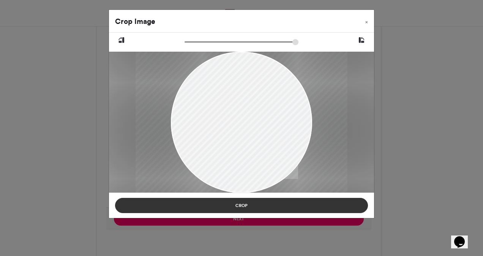
click at [243, 208] on button "Crop" at bounding box center [241, 205] width 253 height 15
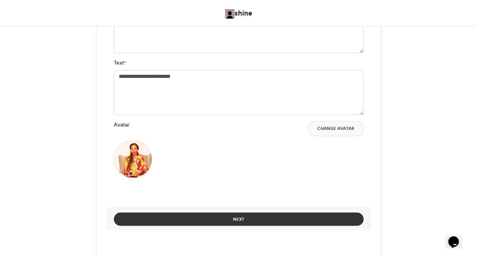
click at [244, 215] on button "Next" at bounding box center [239, 218] width 250 height 13
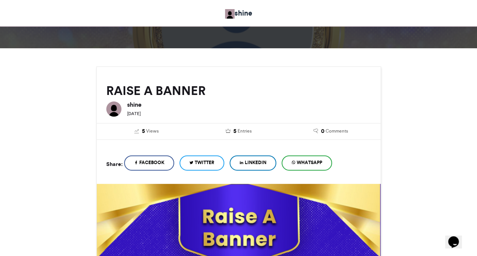
scroll to position [332, 0]
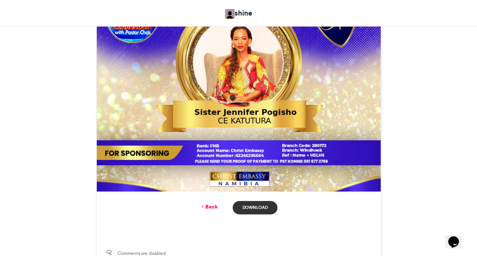
click at [247, 206] on link "Download" at bounding box center [255, 207] width 44 height 13
click at [140, 216] on div "Back Download" at bounding box center [239, 207] width 284 height 32
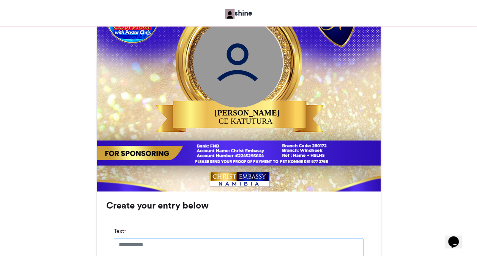
click at [164, 250] on textarea "Text *" at bounding box center [239, 257] width 250 height 38
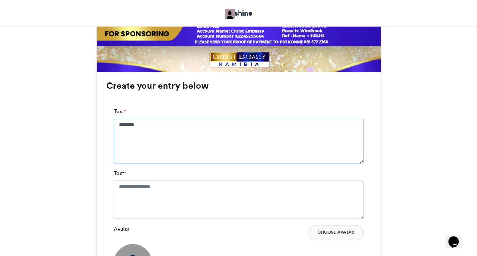
scroll to position [453, 0]
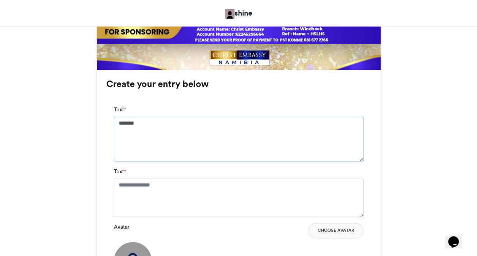
type textarea "*******"
drag, startPoint x: 482, startPoint y: 249, endPoint x: 183, endPoint y: 198, distance: 303.4
click at [183, 198] on textarea "Text *" at bounding box center [239, 197] width 250 height 38
type textarea "**********"
click at [342, 234] on button "Choose Avatar" at bounding box center [335, 236] width 55 height 15
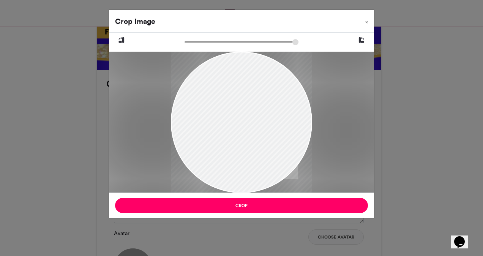
drag, startPoint x: 232, startPoint y: 138, endPoint x: 233, endPoint y: 116, distance: 22.0
click at [233, 116] on div at bounding box center [241, 100] width 141 height 251
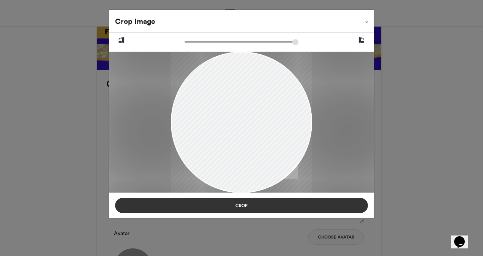
click at [238, 206] on button "Crop" at bounding box center [241, 205] width 253 height 15
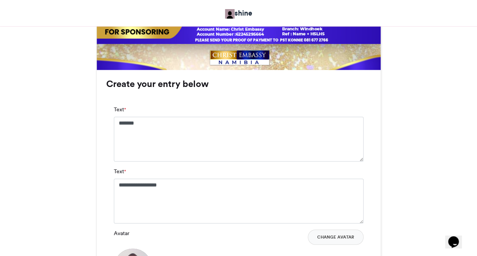
click at [389, 218] on div "RAISE A BANNER shine [DATE] 7 Views" at bounding box center [238, 34] width 433 height 731
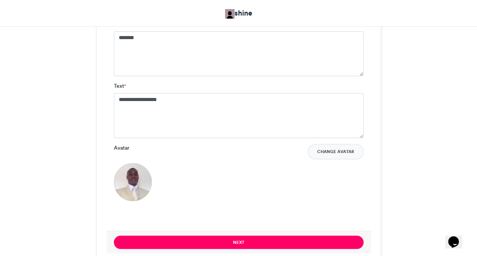
scroll to position [544, 0]
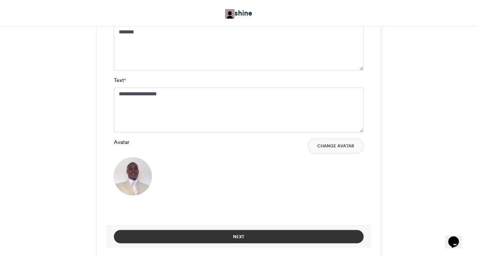
click at [218, 238] on button "Next" at bounding box center [239, 236] width 250 height 13
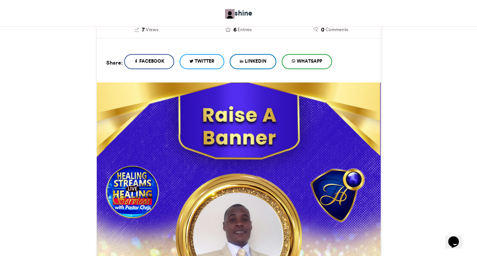
scroll to position [433, 0]
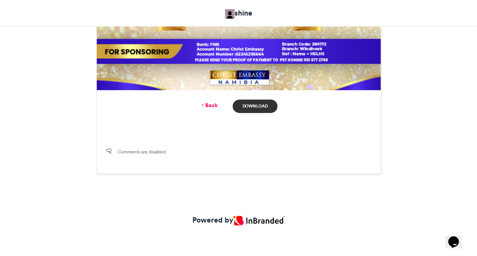
click at [266, 109] on link "Download" at bounding box center [255, 105] width 44 height 13
